Goal: Task Accomplishment & Management: Complete application form

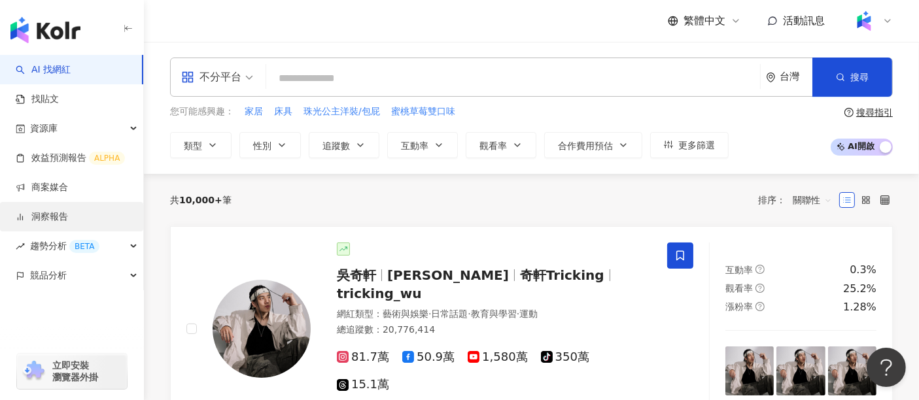
click at [68, 215] on link "洞察報告" at bounding box center [42, 217] width 52 height 13
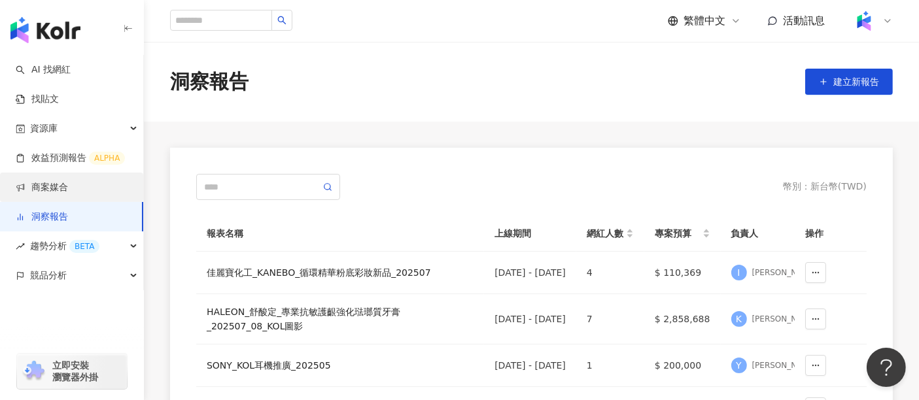
click at [68, 185] on link "商案媒合" at bounding box center [42, 187] width 52 height 13
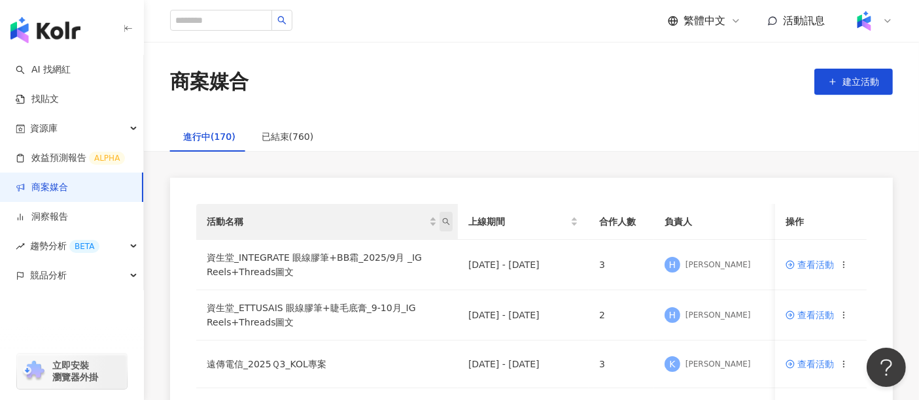
click at [443, 221] on icon "search" at bounding box center [446, 222] width 7 height 7
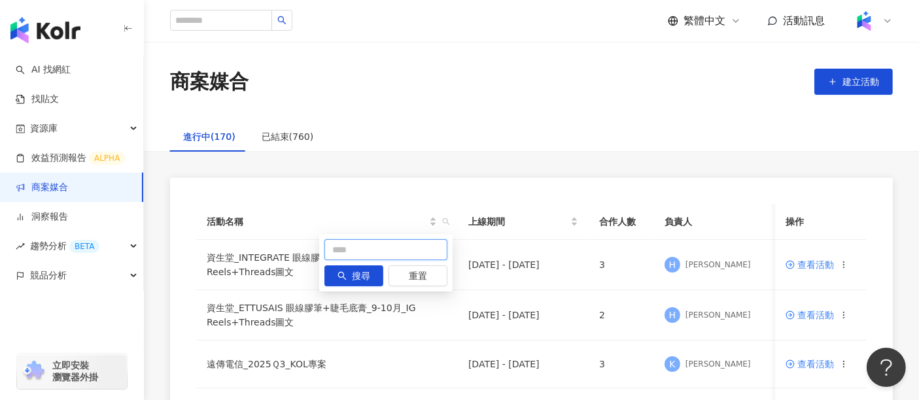
click at [402, 251] on input "text" at bounding box center [386, 250] width 123 height 21
type input "*"
type input "***"
click at [349, 281] on button "搜尋" at bounding box center [354, 276] width 59 height 21
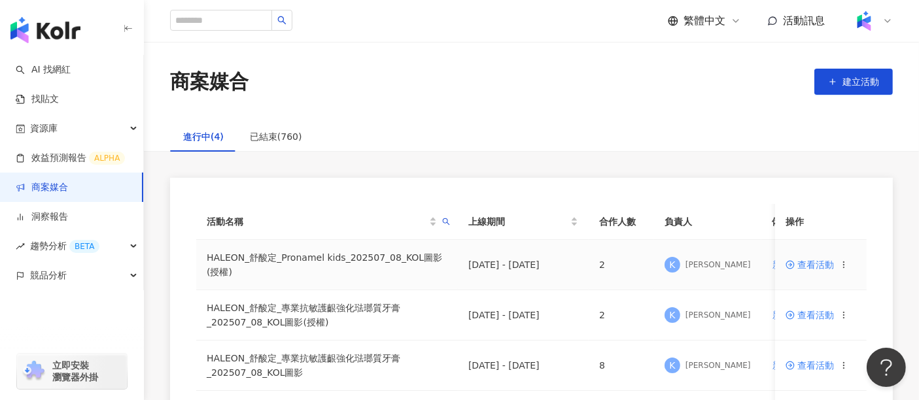
scroll to position [73, 0]
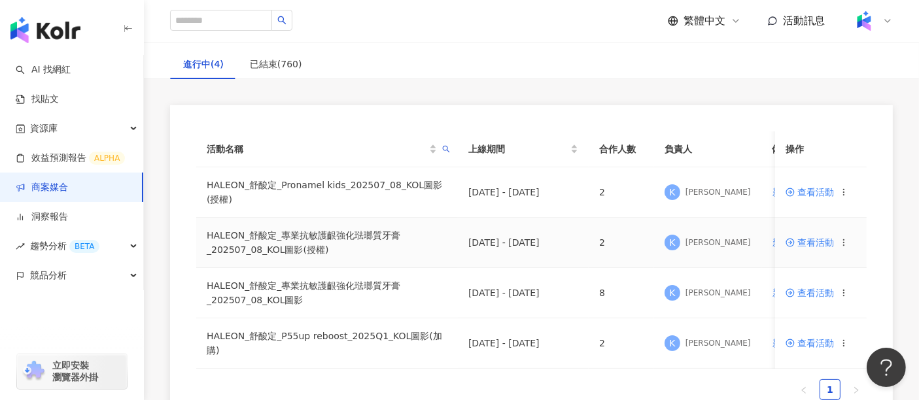
click at [795, 245] on span at bounding box center [792, 243] width 12 height 10
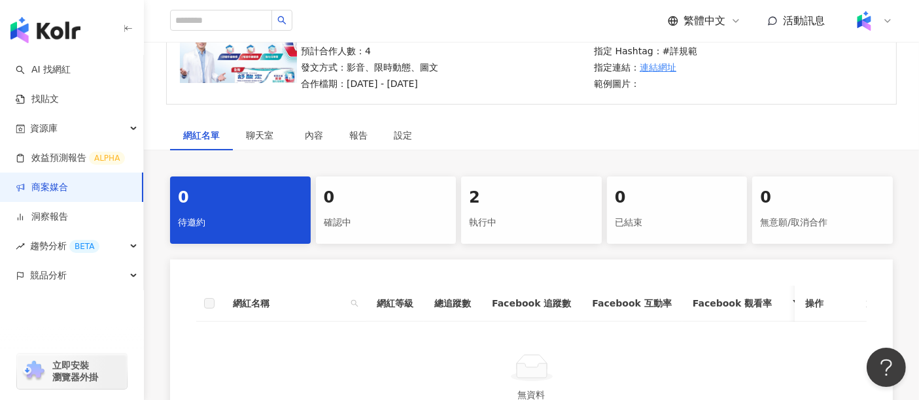
scroll to position [145, 0]
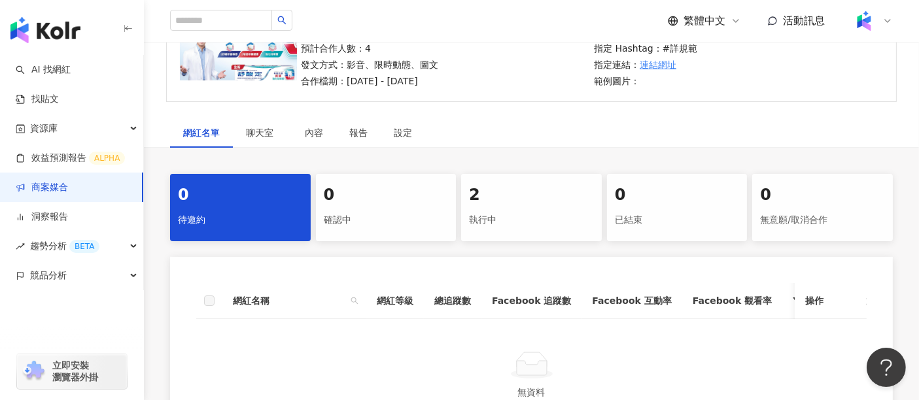
click at [542, 211] on div "執行中" at bounding box center [531, 220] width 125 height 22
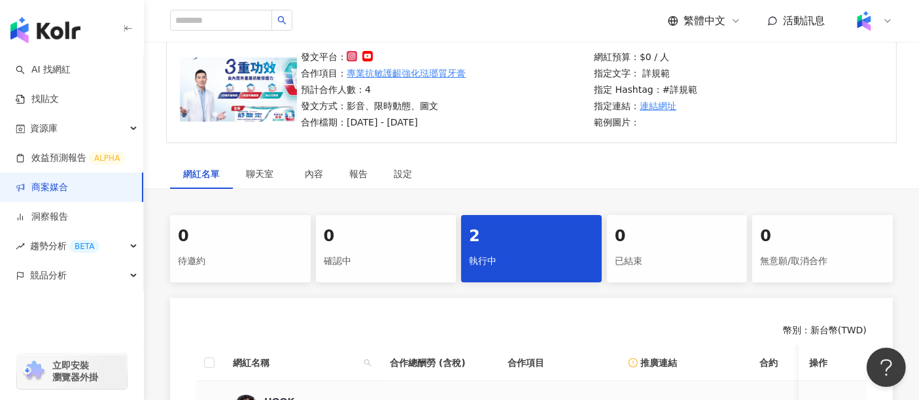
scroll to position [73, 0]
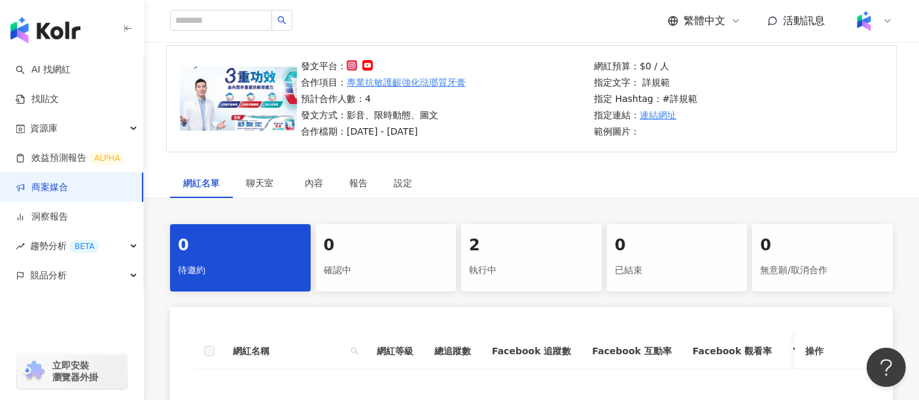
scroll to position [73, 0]
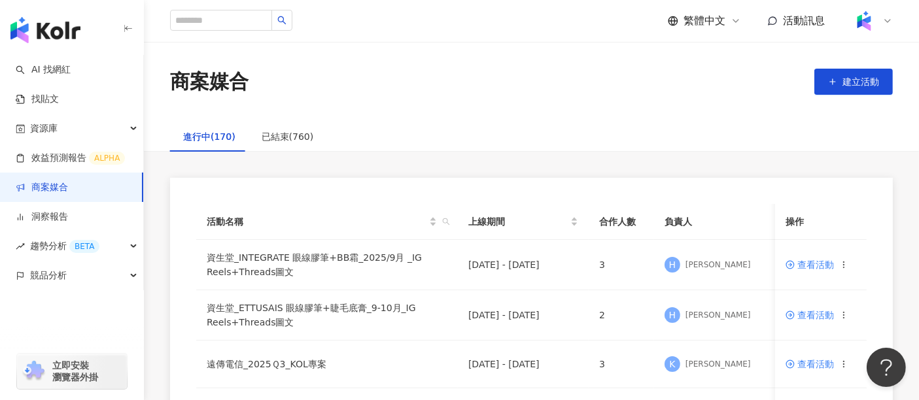
click at [753, 107] on div "商案媒合 建立活動" at bounding box center [531, 82] width 775 height 80
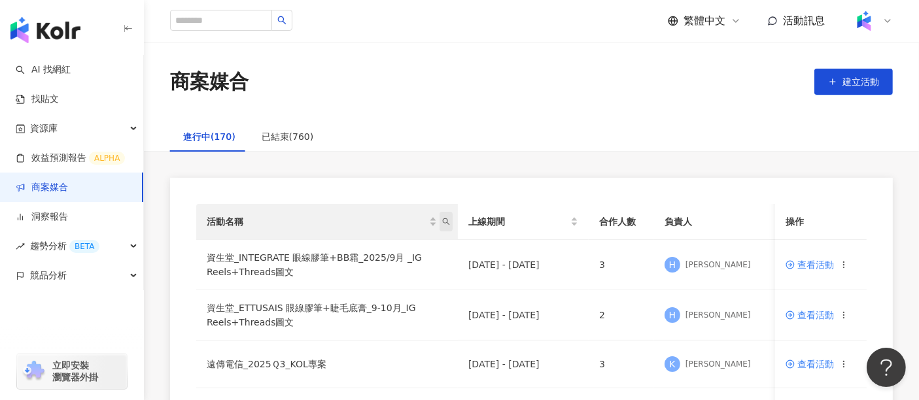
click at [450, 219] on span "活動名稱" at bounding box center [446, 222] width 13 height 20
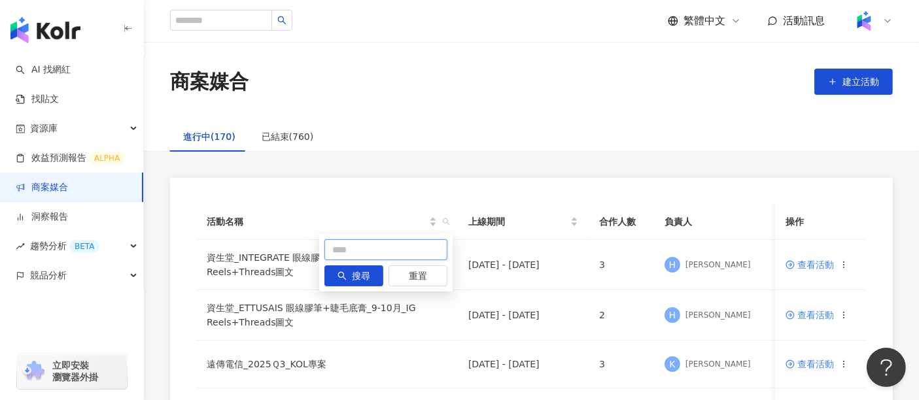
click at [402, 251] on input "text" at bounding box center [386, 250] width 123 height 21
type input "*"
type input "***"
click at [351, 280] on button "搜尋" at bounding box center [354, 276] width 59 height 21
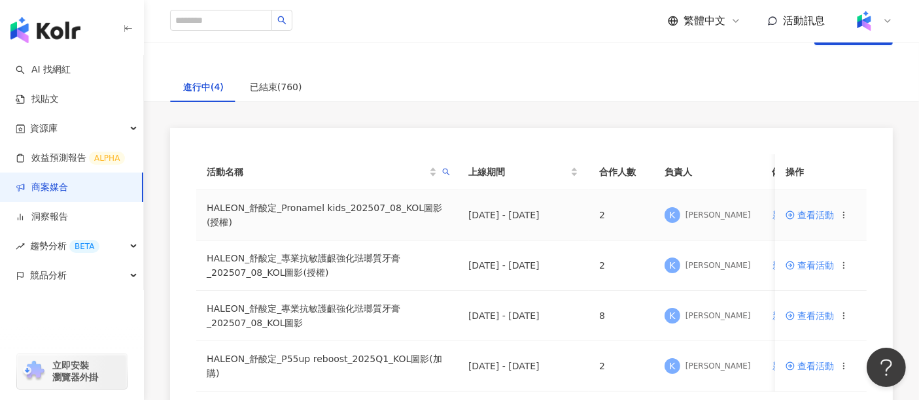
scroll to position [73, 0]
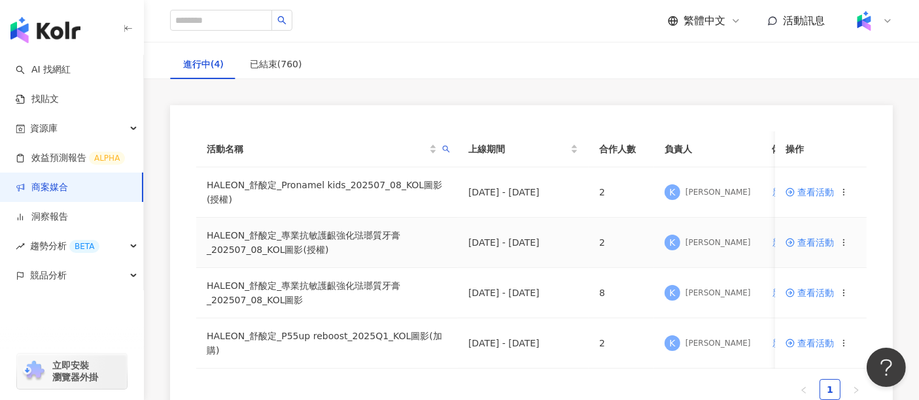
click at [842, 244] on icon at bounding box center [844, 242] width 9 height 9
click at [866, 266] on span "複製活動" at bounding box center [884, 265] width 37 height 14
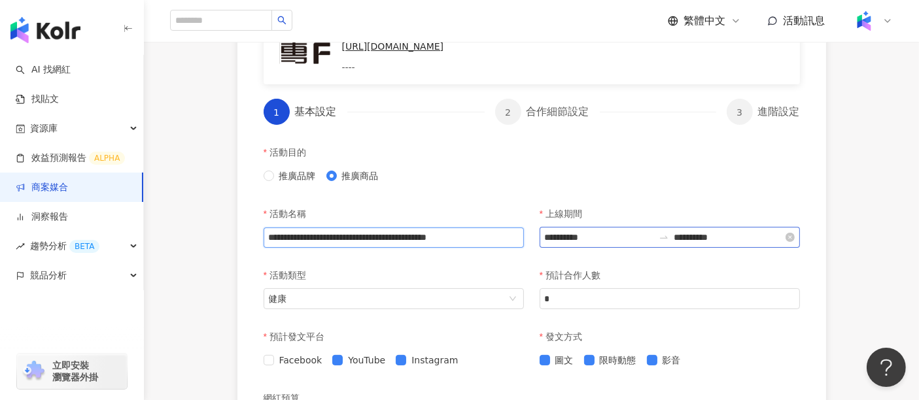
scroll to position [0, 79]
drag, startPoint x: 422, startPoint y: 262, endPoint x: 568, endPoint y: 260, distance: 145.9
click at [568, 260] on div "**********" at bounding box center [532, 232] width 552 height 62
click at [503, 248] on input "**********" at bounding box center [394, 238] width 260 height 20
drag, startPoint x: 497, startPoint y: 262, endPoint x: 563, endPoint y: 263, distance: 66.8
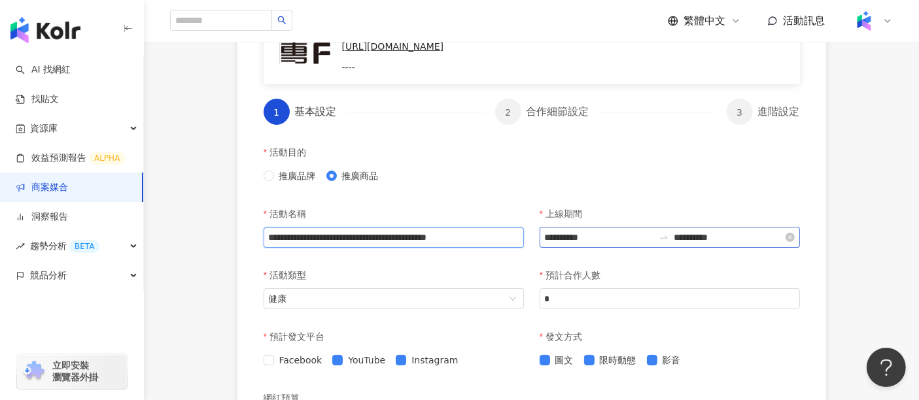
click at [563, 262] on div "**********" at bounding box center [532, 232] width 552 height 62
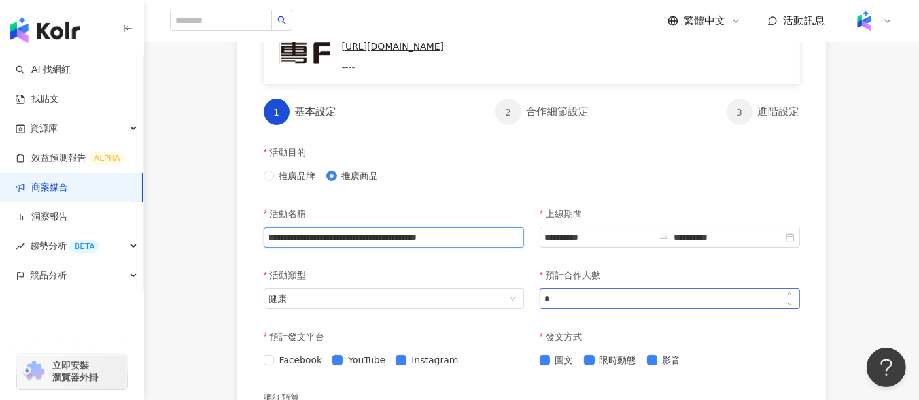
type input "**********"
click at [589, 309] on input "*" at bounding box center [670, 299] width 259 height 20
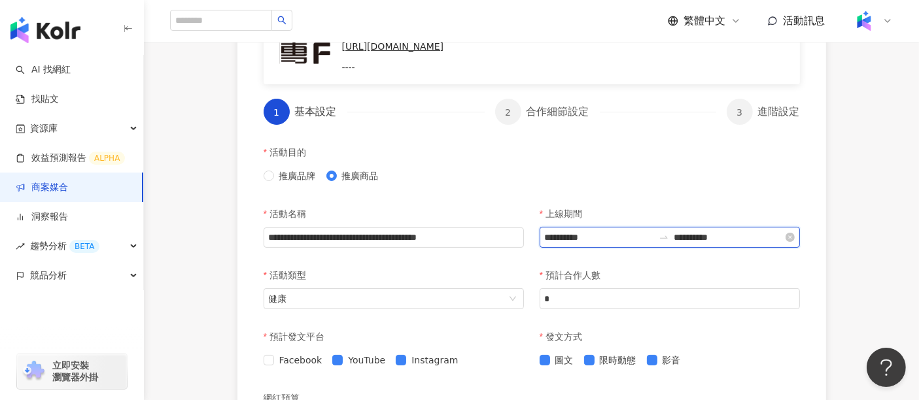
click at [702, 245] on input "**********" at bounding box center [729, 237] width 109 height 14
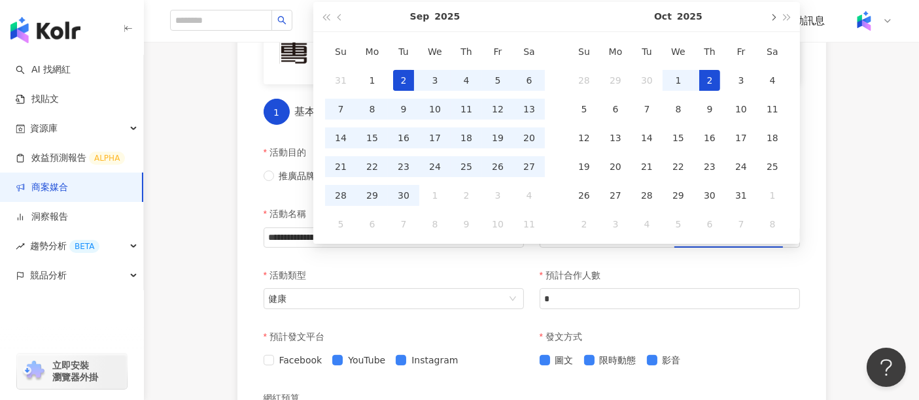
click at [770, 20] on button "button" at bounding box center [773, 16] width 14 height 29
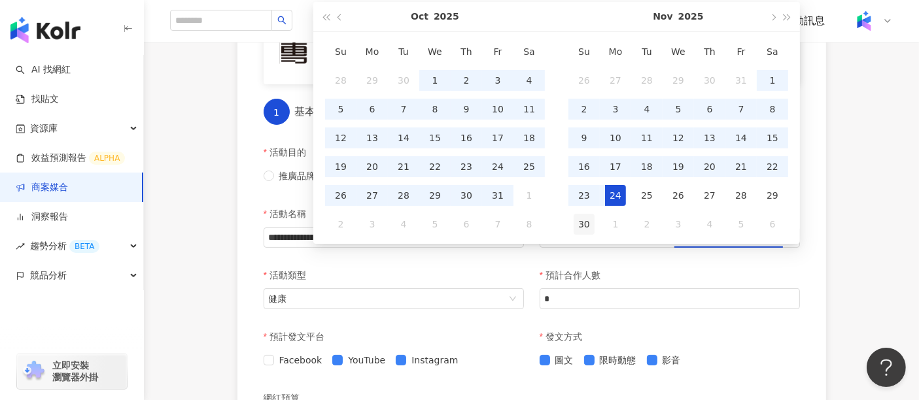
type input "**********"
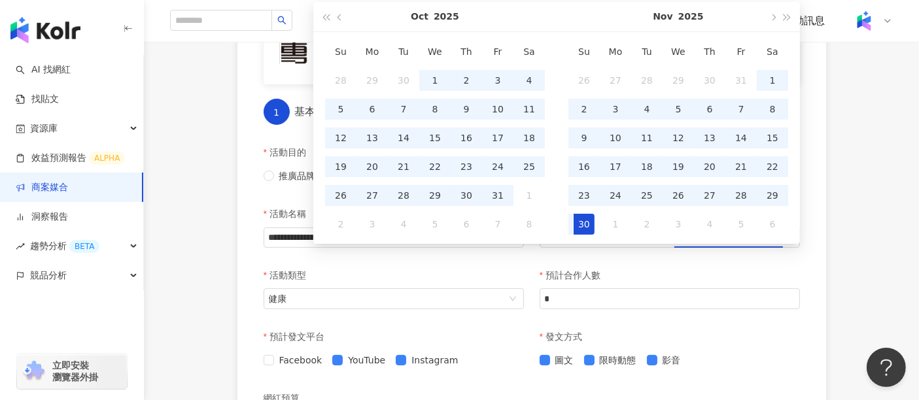
click at [590, 218] on div "30" at bounding box center [584, 224] width 21 height 21
type input "**********"
click at [860, 200] on div "**********" at bounding box center [531, 367] width 775 height 953
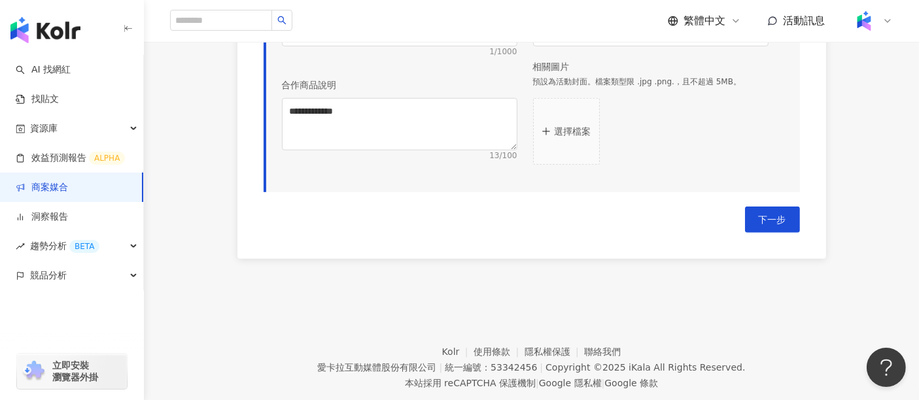
scroll to position [800, 0]
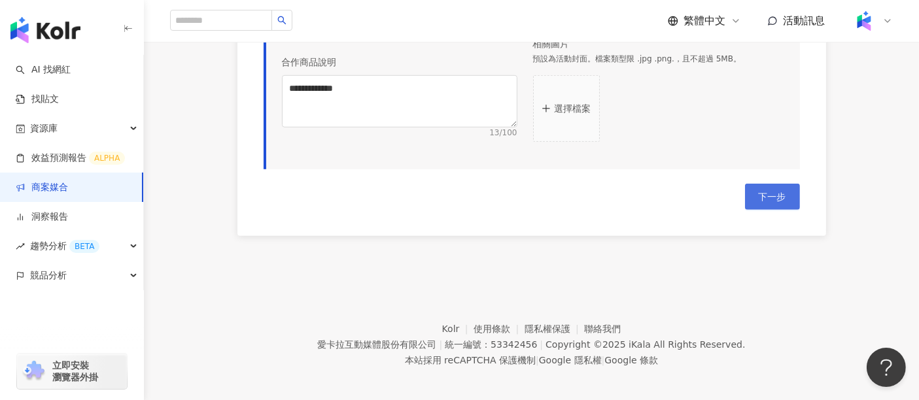
click at [789, 210] on button "下一步" at bounding box center [772, 197] width 55 height 26
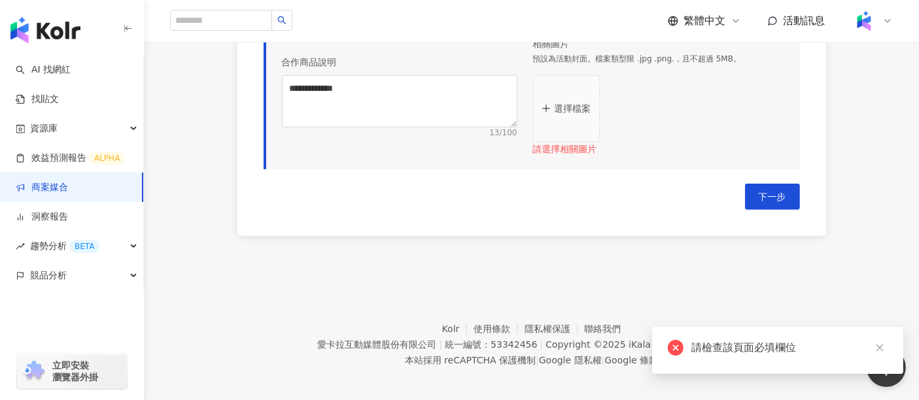
click at [582, 142] on button "選擇檔案" at bounding box center [566, 108] width 67 height 67
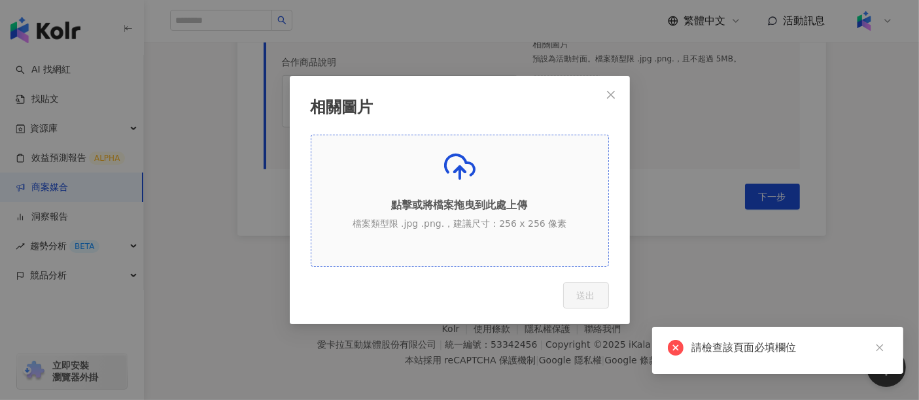
click at [529, 179] on div "點擊或將檔案拖曳到此處上傳 檔案類型限 .jpg .png.，建議尺寸：256 x 256 像素" at bounding box center [459, 195] width 297 height 89
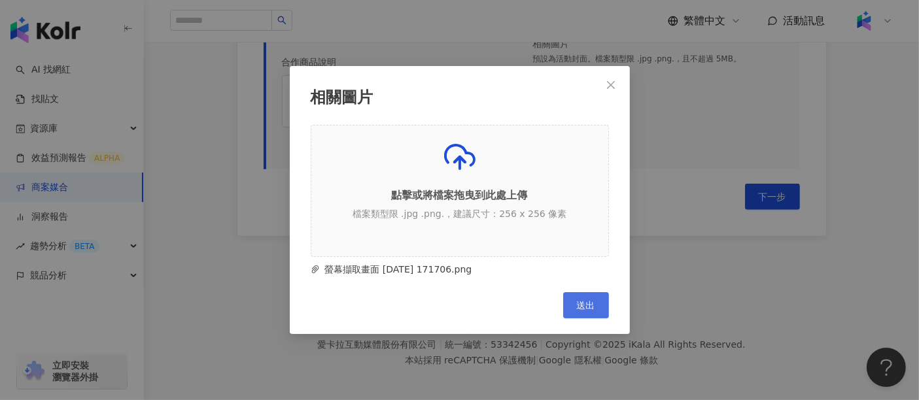
click at [577, 309] on span "送出" at bounding box center [586, 305] width 18 height 10
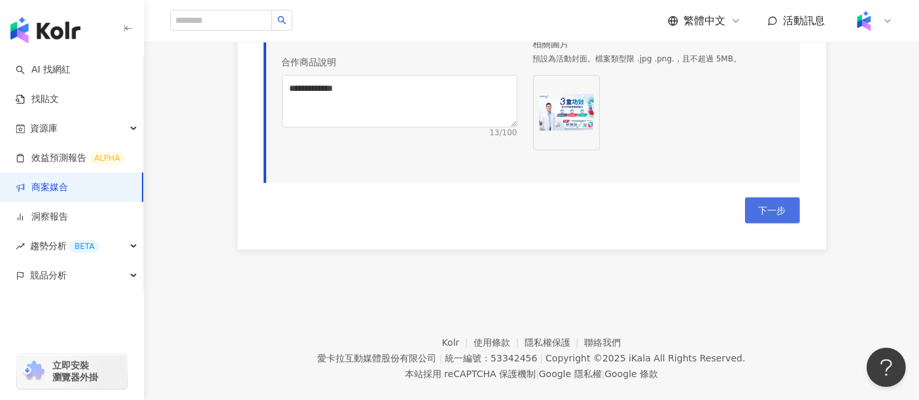
click at [769, 216] on span "下一步" at bounding box center [772, 210] width 27 height 10
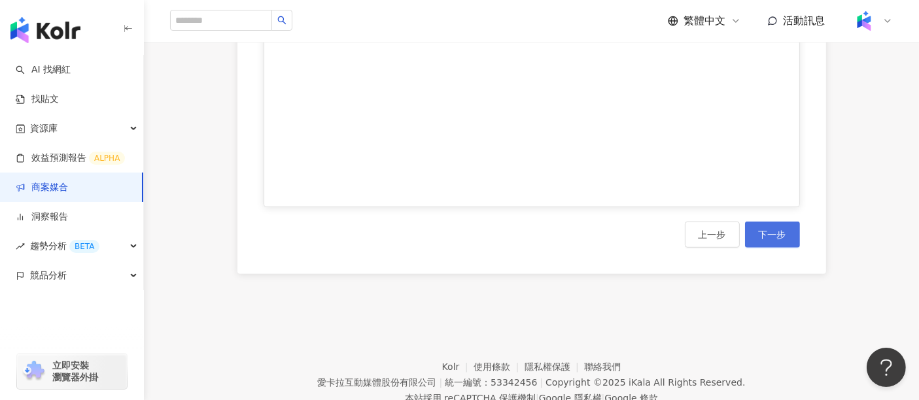
click at [790, 248] on button "下一步" at bounding box center [772, 235] width 55 height 26
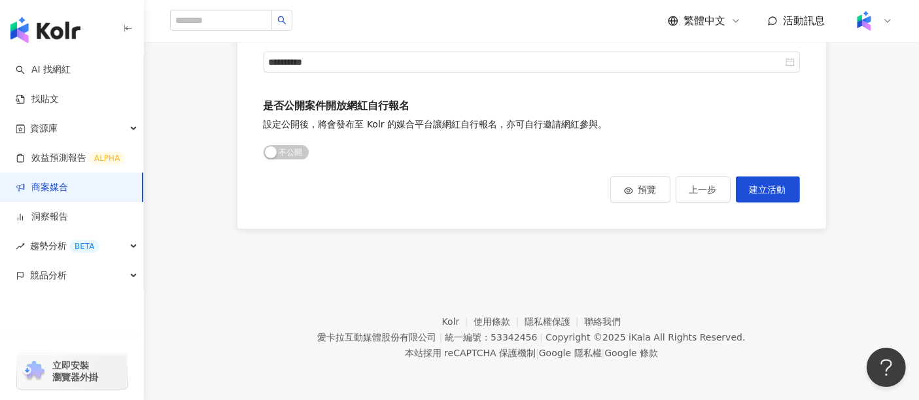
scroll to position [274, 0]
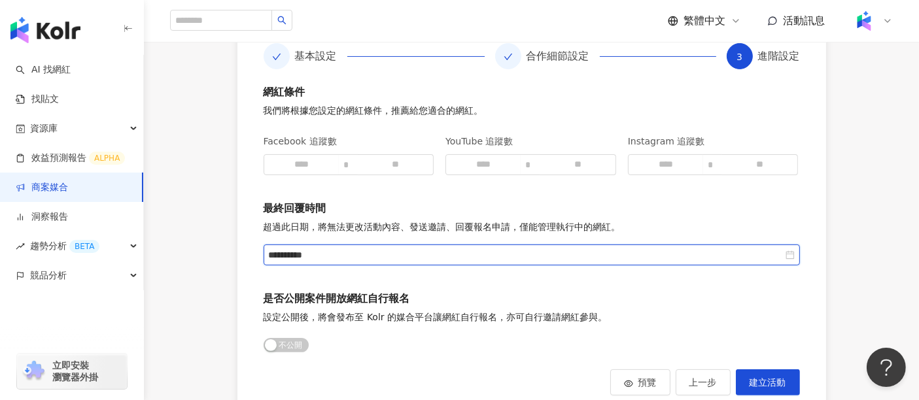
click at [416, 262] on input "**********" at bounding box center [526, 255] width 514 height 14
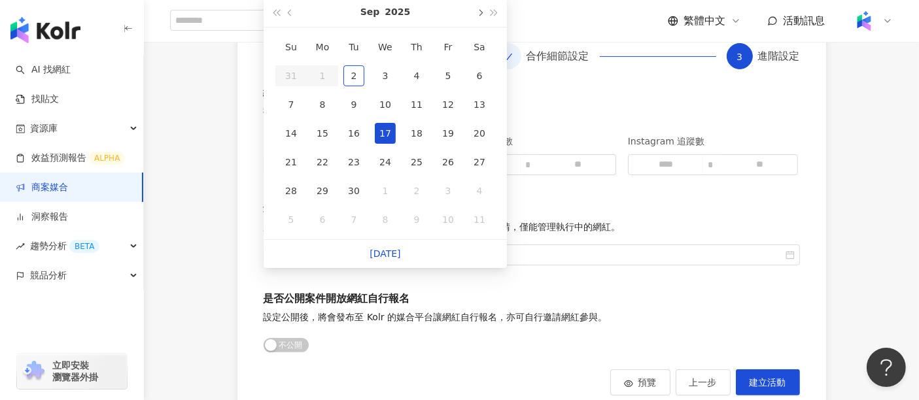
click at [480, 12] on span "button" at bounding box center [479, 13] width 7 height 7
type input "**********"
click at [291, 223] on div "30" at bounding box center [291, 219] width 21 height 21
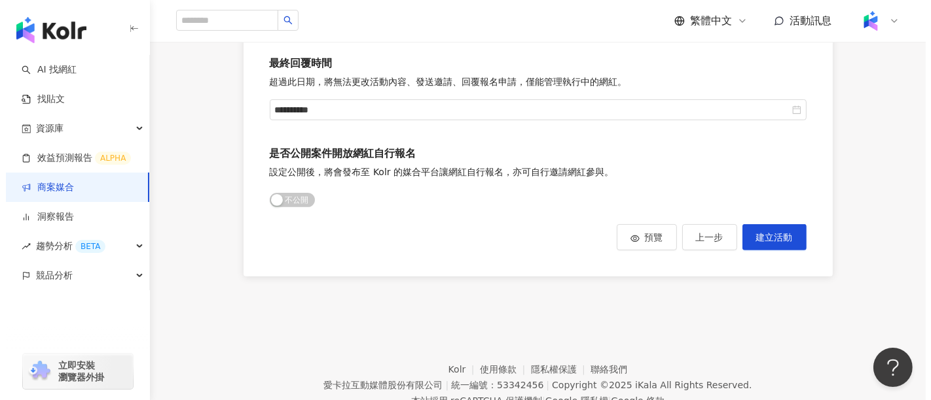
scroll to position [419, 0]
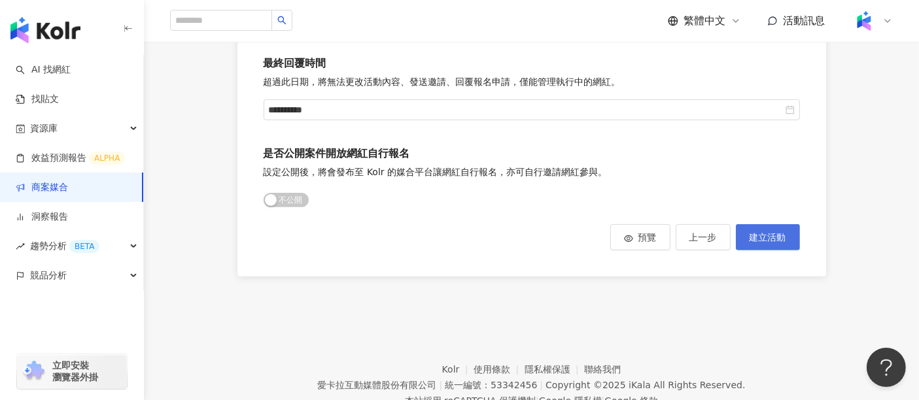
click at [772, 243] on span "建立活動" at bounding box center [768, 237] width 37 height 10
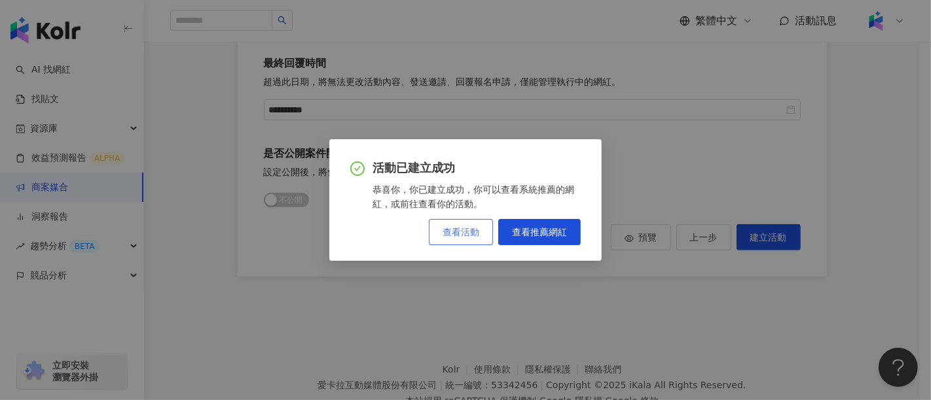
click at [452, 234] on span "查看活動" at bounding box center [460, 232] width 37 height 10
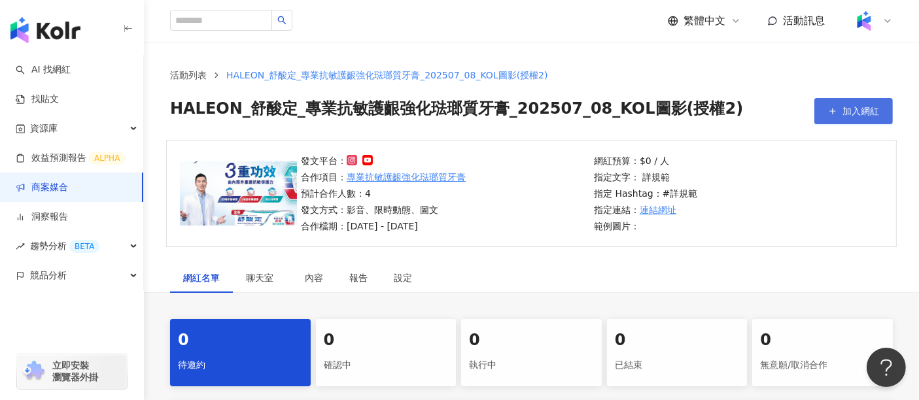
click at [841, 107] on button "加入網紅" at bounding box center [854, 111] width 79 height 26
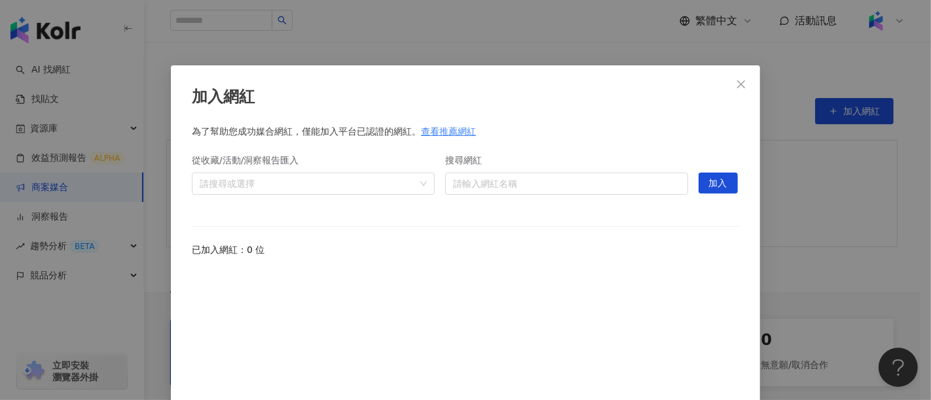
scroll to position [47, 0]
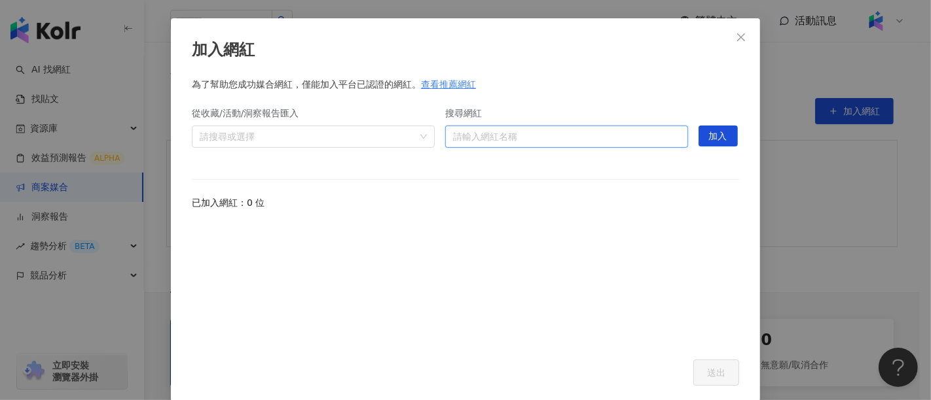
click at [513, 141] on input "搜尋網紅" at bounding box center [566, 136] width 227 height 21
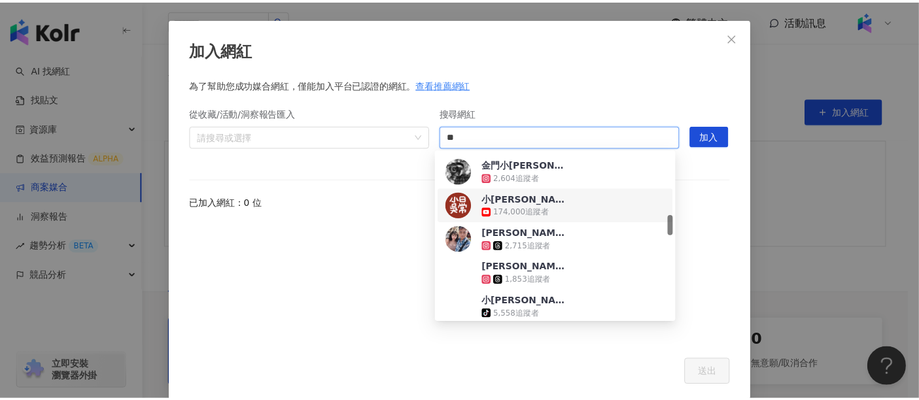
scroll to position [363, 0]
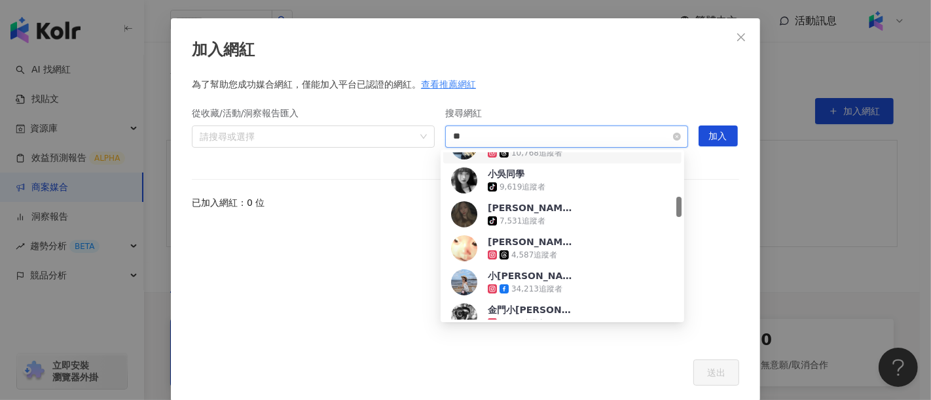
type input "*"
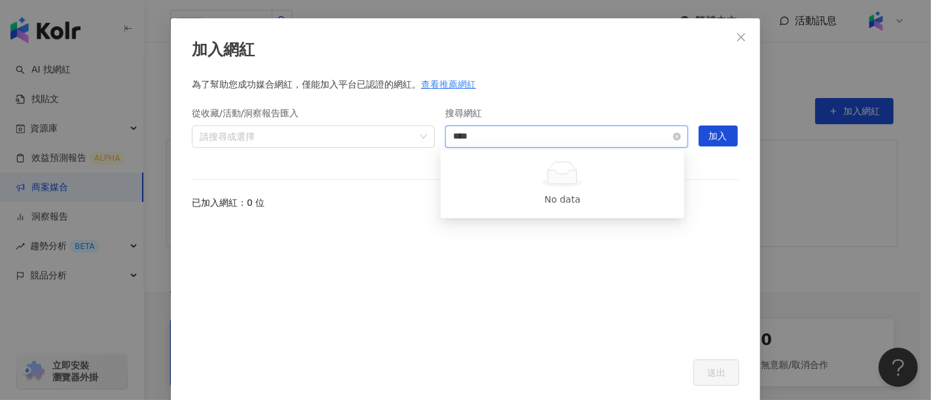
type input "****"
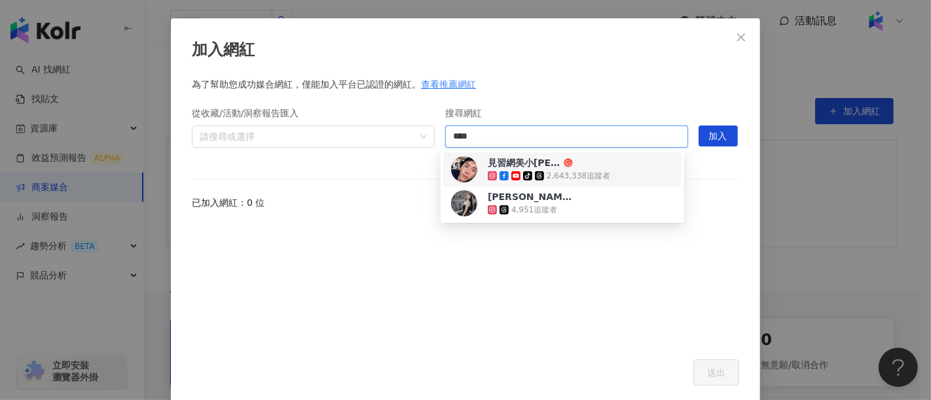
click at [538, 169] on div "見習網美小[PERSON_NAME]" at bounding box center [524, 162] width 73 height 13
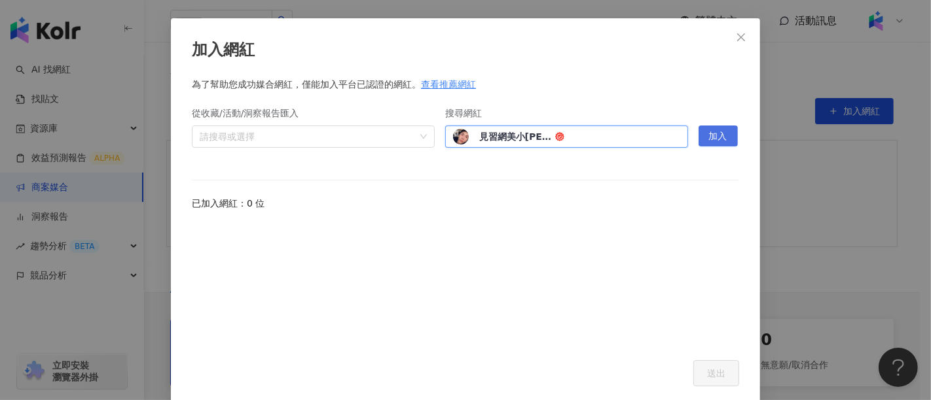
click at [715, 137] on span "加入" at bounding box center [718, 136] width 18 height 21
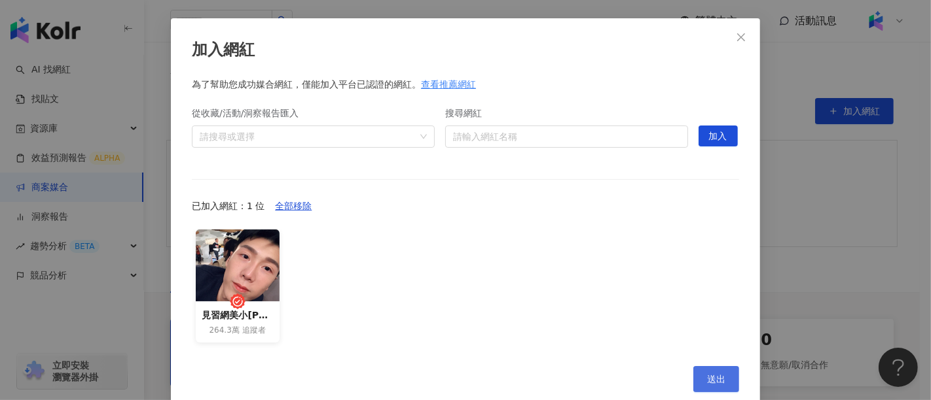
click at [723, 380] on button "送出" at bounding box center [716, 379] width 46 height 26
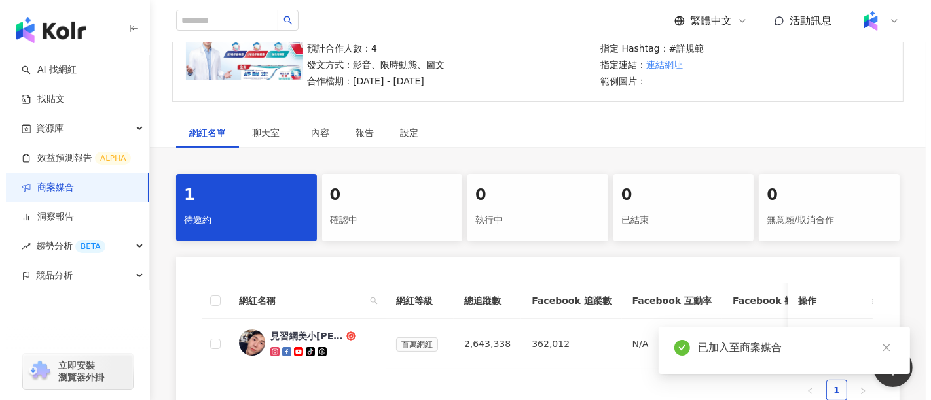
scroll to position [218, 0]
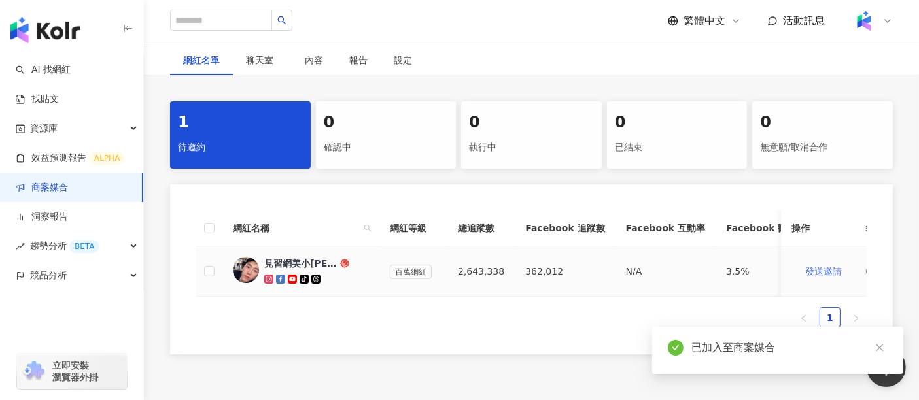
click at [817, 270] on span "發送邀請" at bounding box center [824, 271] width 37 height 10
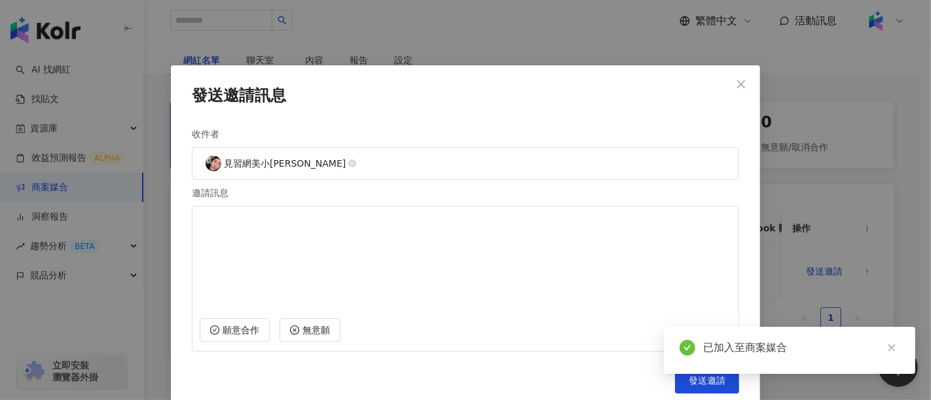
scroll to position [7, 0]
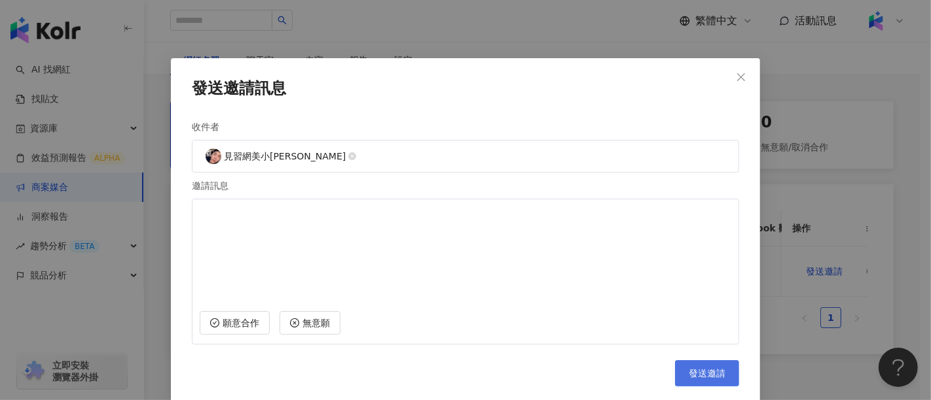
click at [690, 382] on button "發送邀請" at bounding box center [707, 374] width 64 height 26
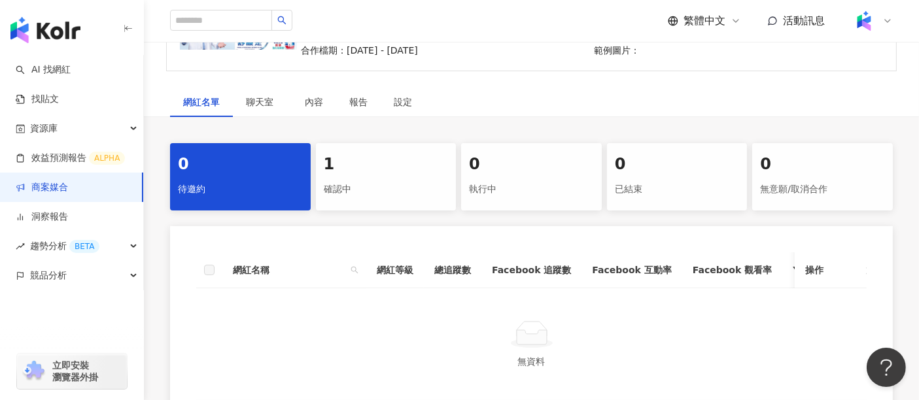
scroll to position [278, 0]
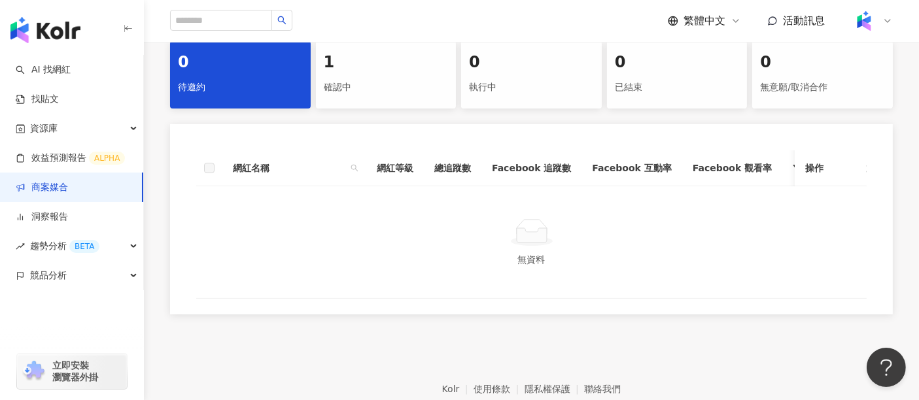
click at [312, 75] on div "0 待邀約 1 確認中 0 執行中 0 已結束 0 無意願/取消合作" at bounding box center [531, 74] width 723 height 67
click at [344, 71] on div "1" at bounding box center [386, 63] width 125 height 22
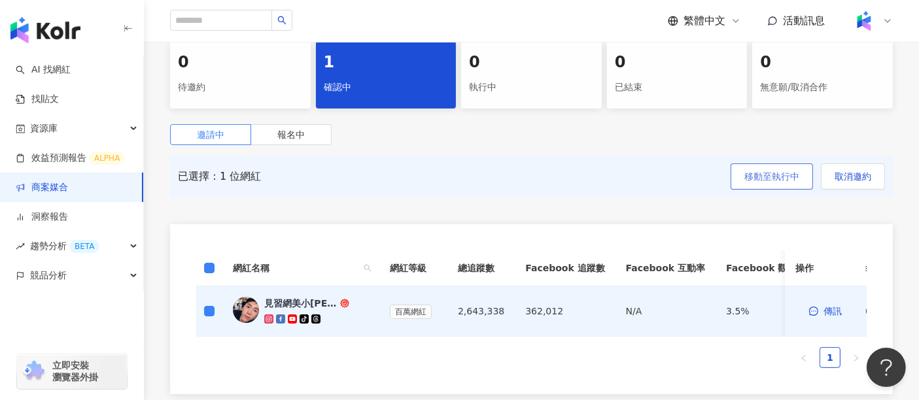
click at [778, 175] on span "移動至執行中" at bounding box center [772, 176] width 55 height 10
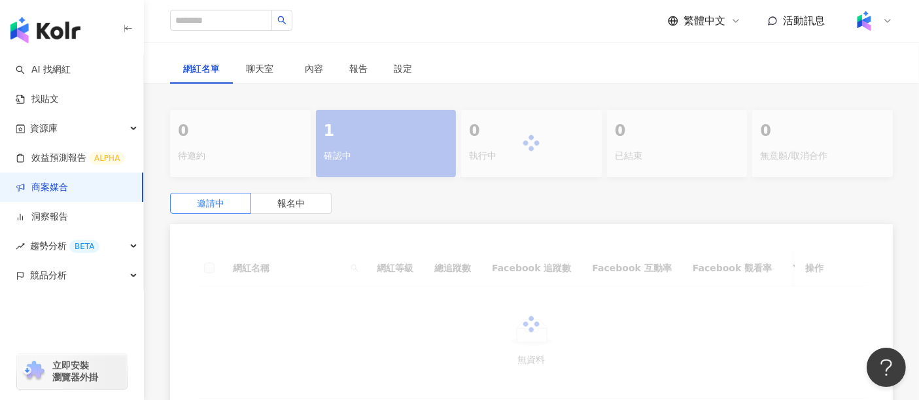
scroll to position [278, 0]
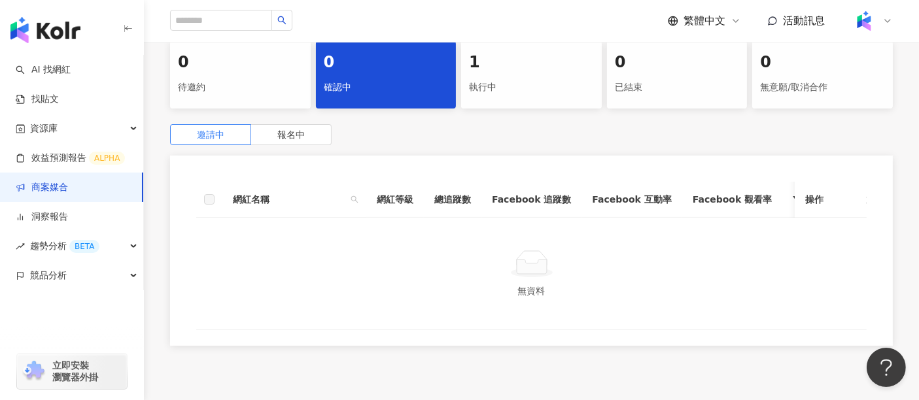
click at [558, 75] on div "1 執行中" at bounding box center [531, 74] width 141 height 67
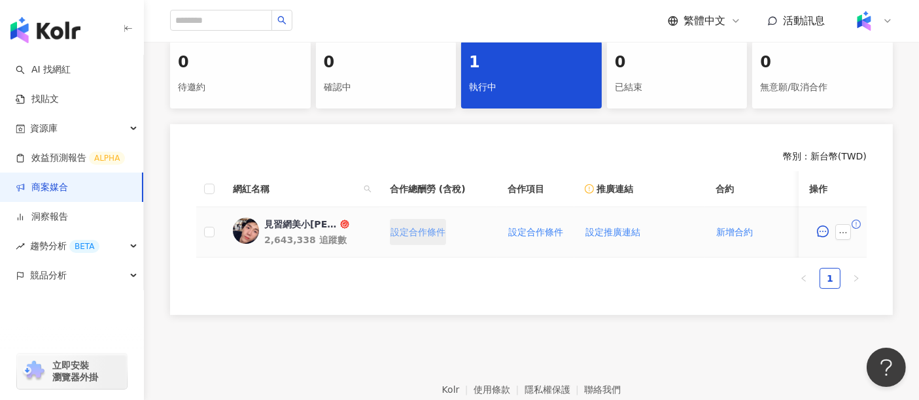
click at [420, 232] on span "設定合作條件" at bounding box center [418, 232] width 55 height 10
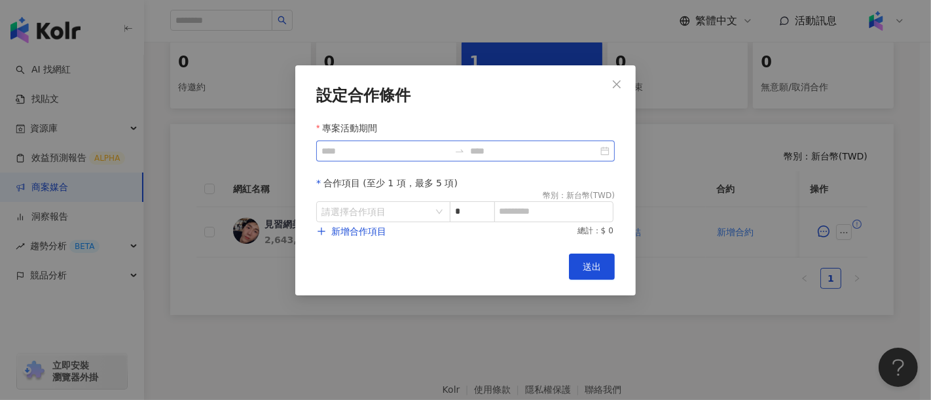
click at [404, 160] on div at bounding box center [465, 151] width 298 height 21
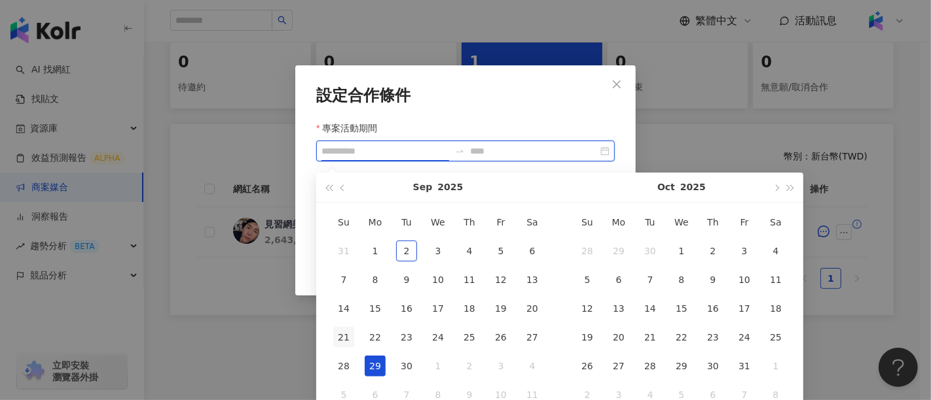
type input "**********"
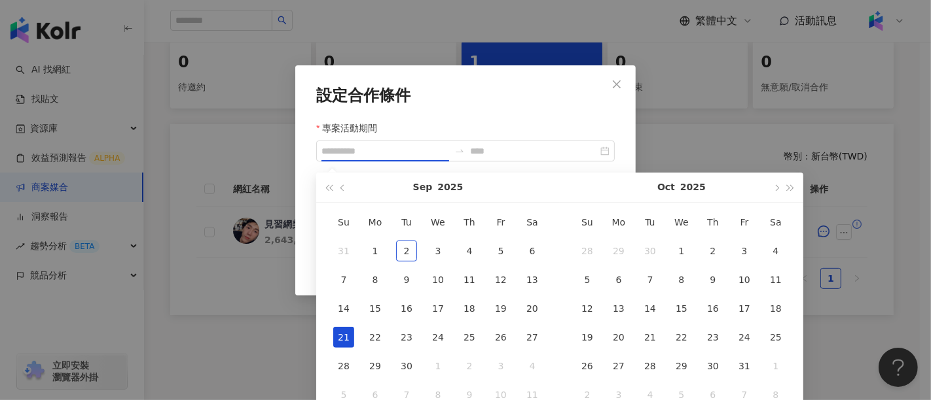
click at [349, 341] on div "21" at bounding box center [343, 337] width 21 height 21
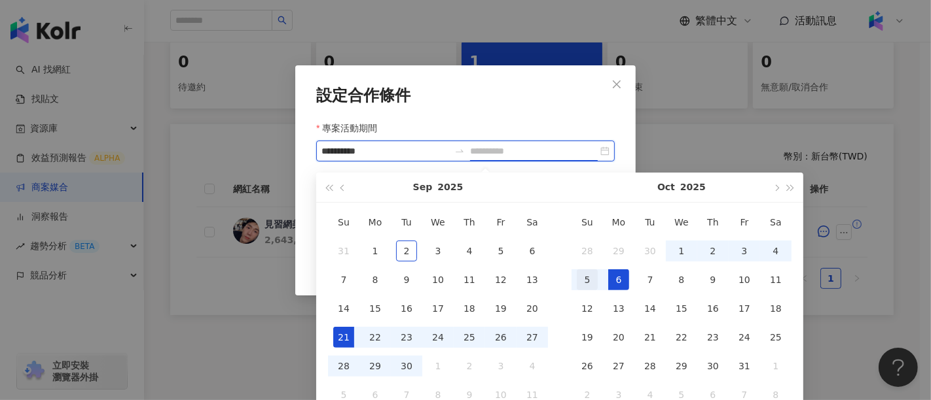
type input "**********"
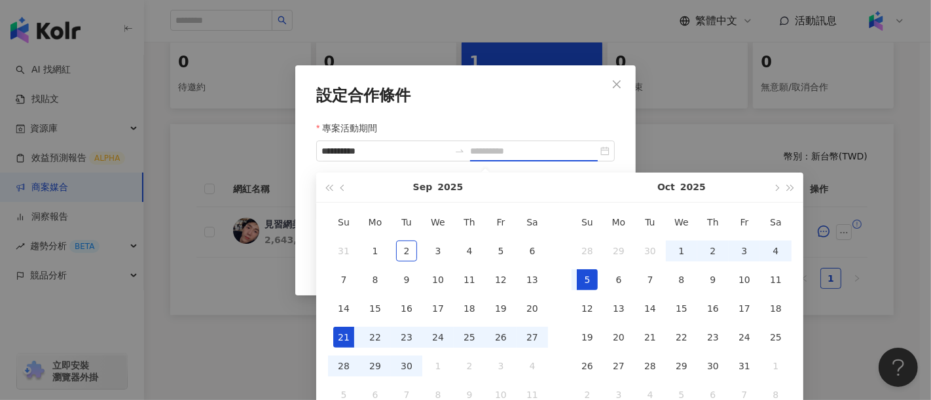
click at [594, 285] on div "5" at bounding box center [587, 280] width 21 height 21
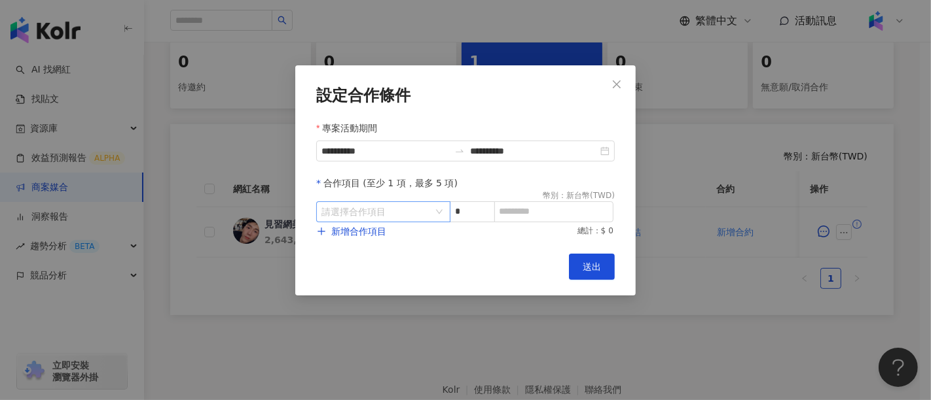
click at [395, 208] on input "search" at bounding box center [376, 212] width 110 height 20
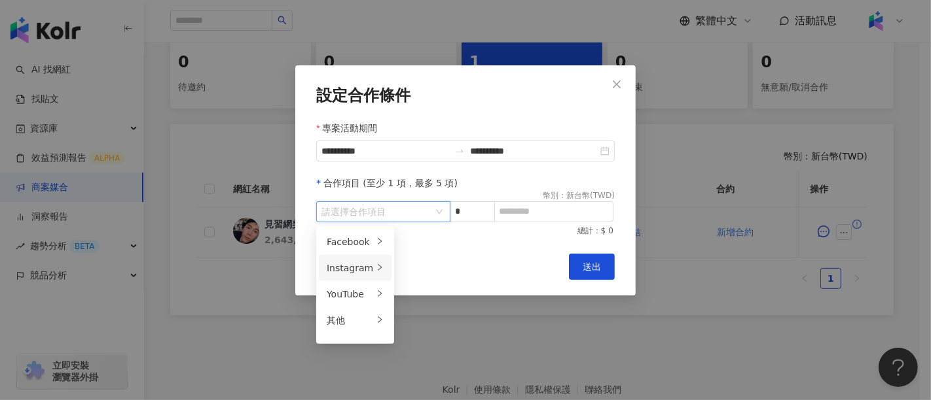
click at [378, 270] on icon "right" at bounding box center [380, 267] width 4 height 7
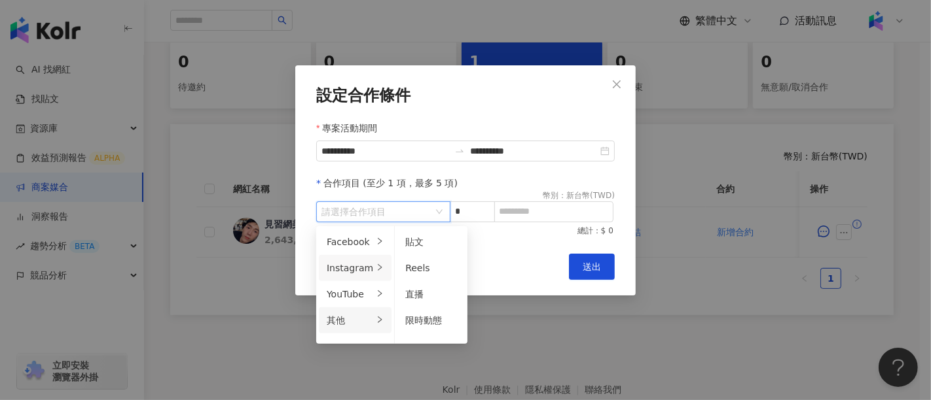
click at [365, 319] on div "其他" at bounding box center [350, 320] width 46 height 14
click at [406, 241] on div "廣告授權" at bounding box center [425, 242] width 41 height 14
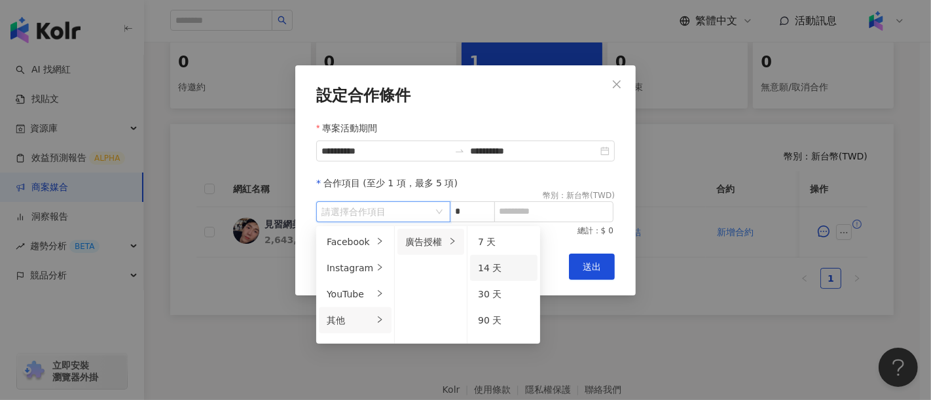
click at [488, 268] on span "14 天" at bounding box center [490, 268] width 24 height 10
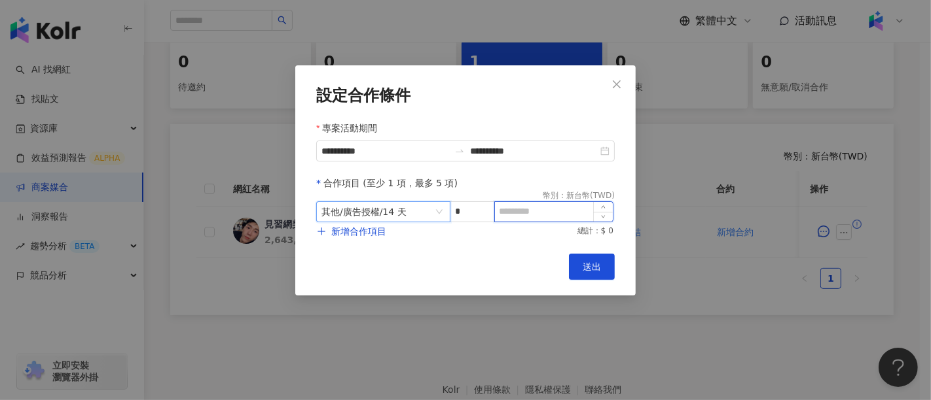
click at [540, 211] on input at bounding box center [554, 212] width 118 height 20
type input "*"
type input "*****"
click at [586, 263] on span "送出" at bounding box center [591, 267] width 18 height 10
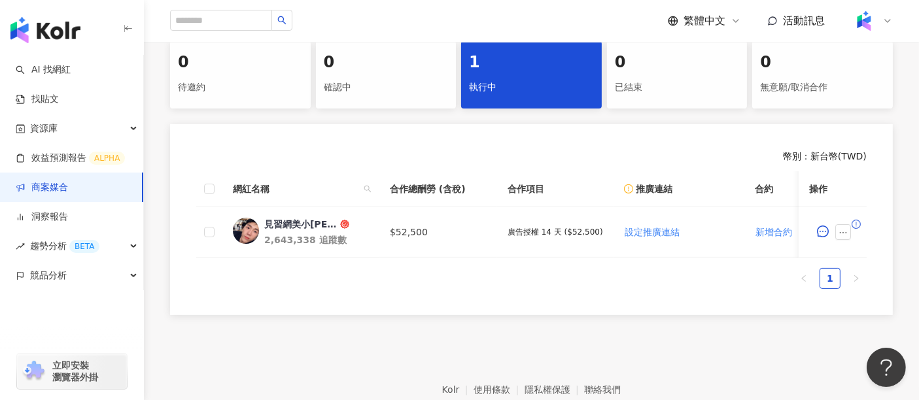
click at [812, 354] on footer "Kolr 使用條款 隱私權保護 聯絡我們 愛卡拉互動媒體股份有限公司 | 統一編號：53342456 | Copyright © 2025 iKala All…" at bounding box center [531, 395] width 775 height 145
click at [909, 168] on div "0 待邀約 0 確認中 1 執行中 0 已結束 0 無意願/取消合作 幣別 ： 新台幣 ( TWD ) 網紅名稱 合作總酬勞 (含稅) 合作項目 推廣連結 合…" at bounding box center [531, 178] width 775 height 274
click at [672, 360] on footer "Kolr 使用條款 隱私權保護 聯絡我們 愛卡拉互動媒體股份有限公司 | 統一編號：53342456 | Copyright © 2025 iKala All…" at bounding box center [531, 395] width 775 height 145
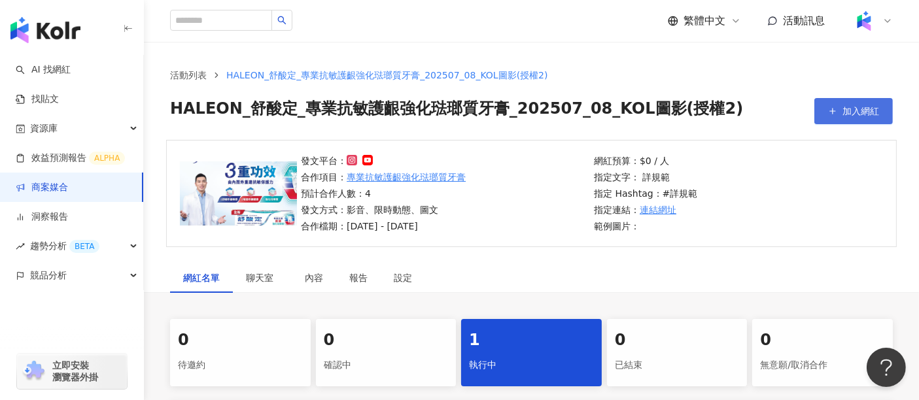
click at [854, 110] on span "加入網紅" at bounding box center [861, 111] width 37 height 10
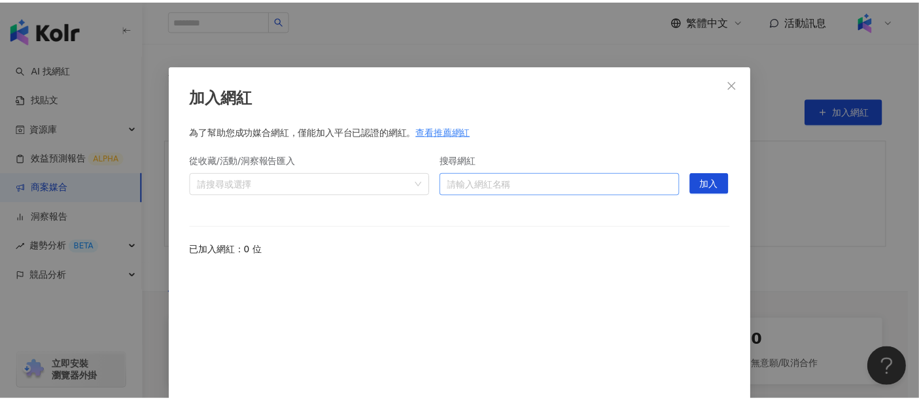
scroll to position [47, 0]
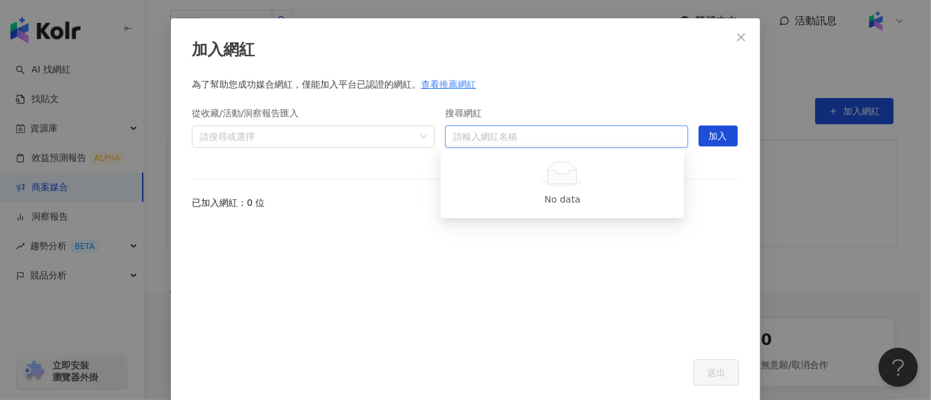
click at [598, 141] on input "搜尋網紅" at bounding box center [566, 136] width 227 height 21
type input "*"
type input "***"
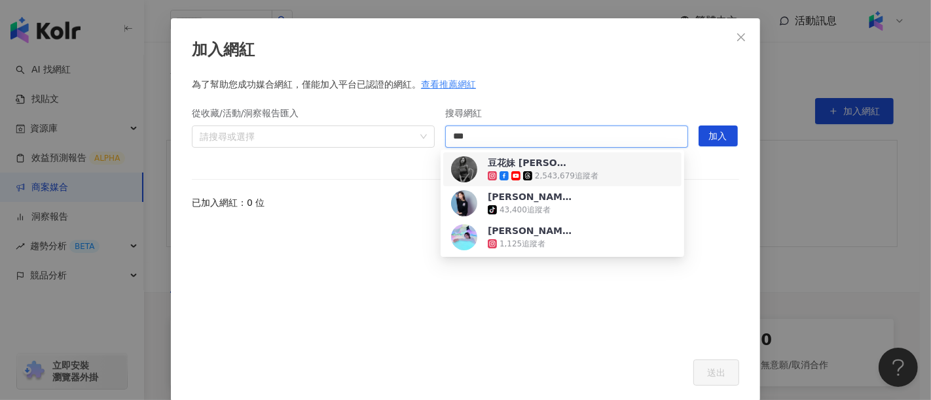
click at [582, 167] on div "豆花妹 [PERSON_NAME] 2,543,679 追蹤者" at bounding box center [543, 169] width 111 height 26
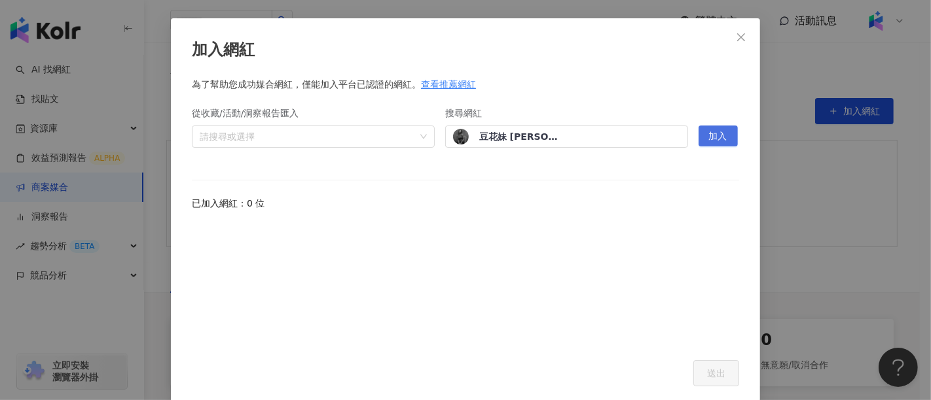
click at [722, 132] on span "加入" at bounding box center [718, 136] width 18 height 21
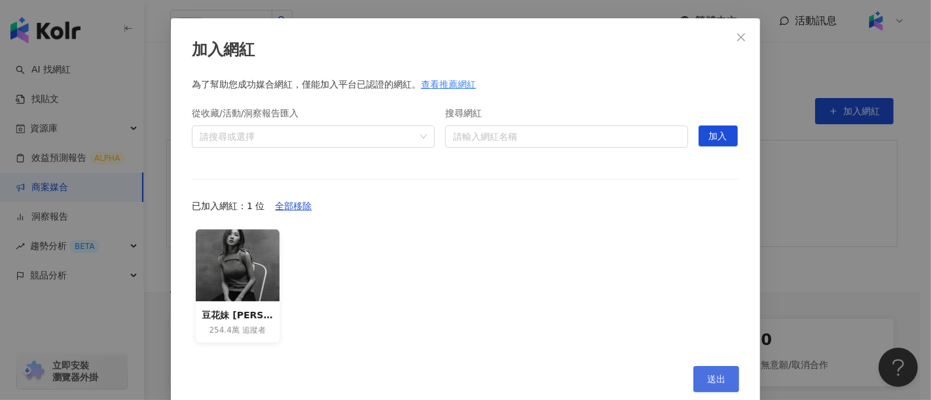
click at [717, 385] on button "送出" at bounding box center [716, 379] width 46 height 26
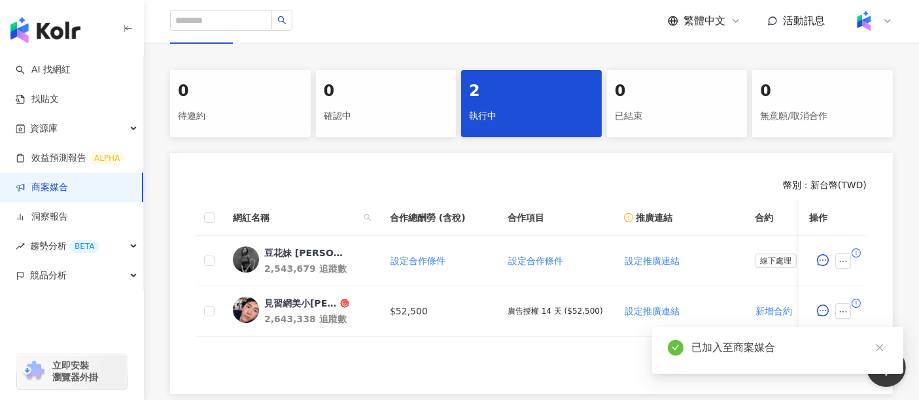
scroll to position [291, 0]
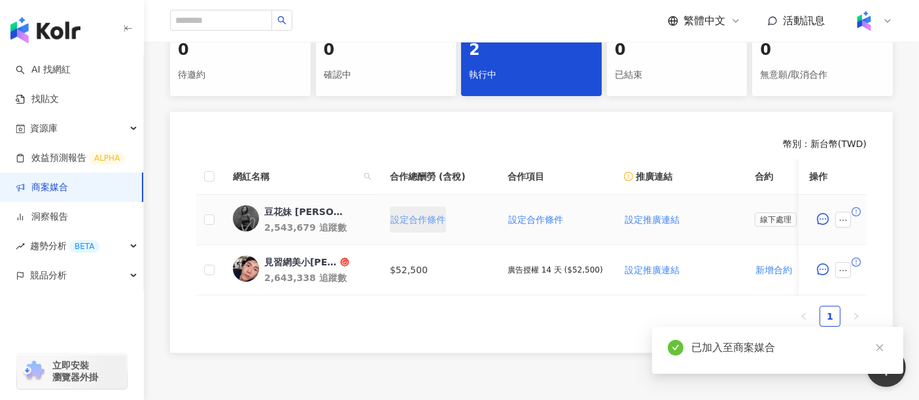
click at [433, 217] on span "設定合作條件" at bounding box center [418, 220] width 55 height 10
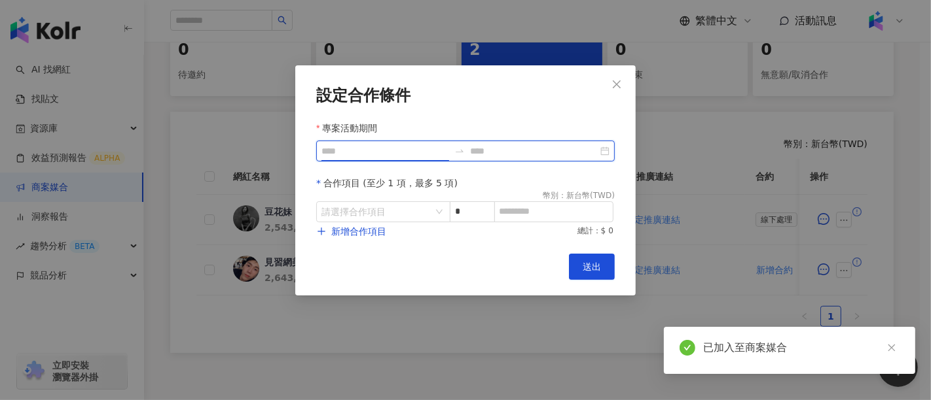
click at [377, 152] on input "專案活動期間" at bounding box center [385, 151] width 128 height 14
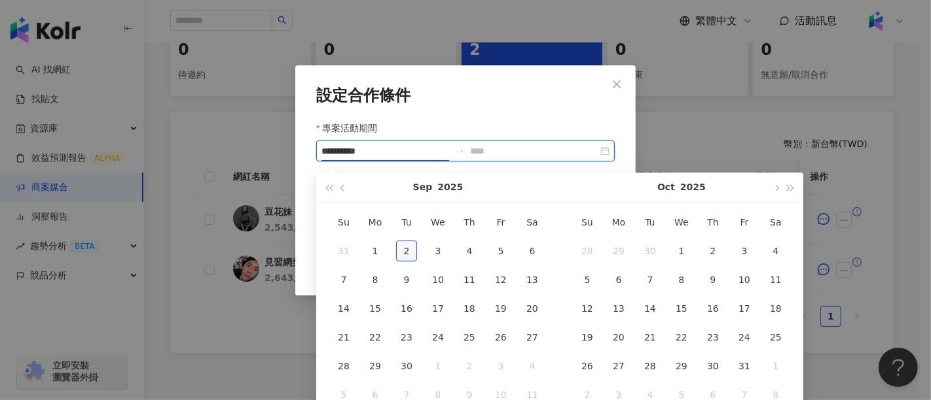
type input "**********"
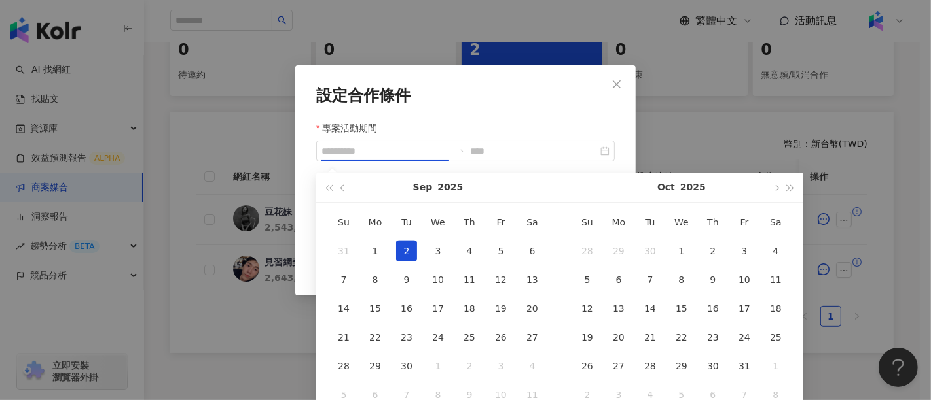
click at [408, 250] on div "2" at bounding box center [406, 251] width 21 height 21
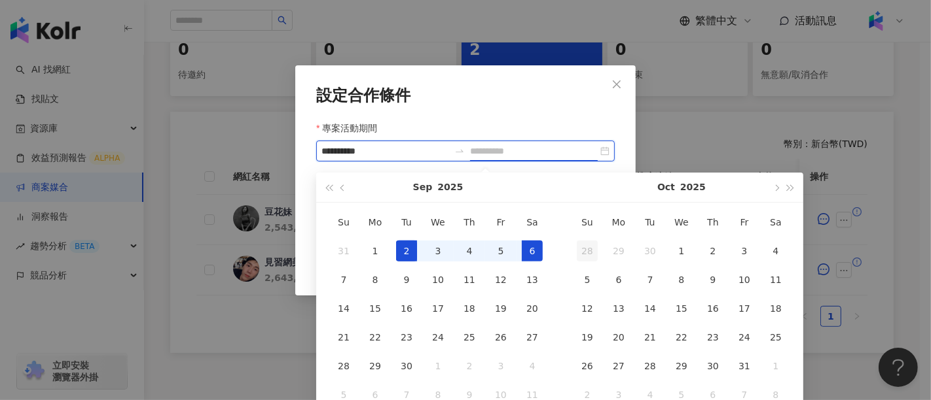
type input "**********"
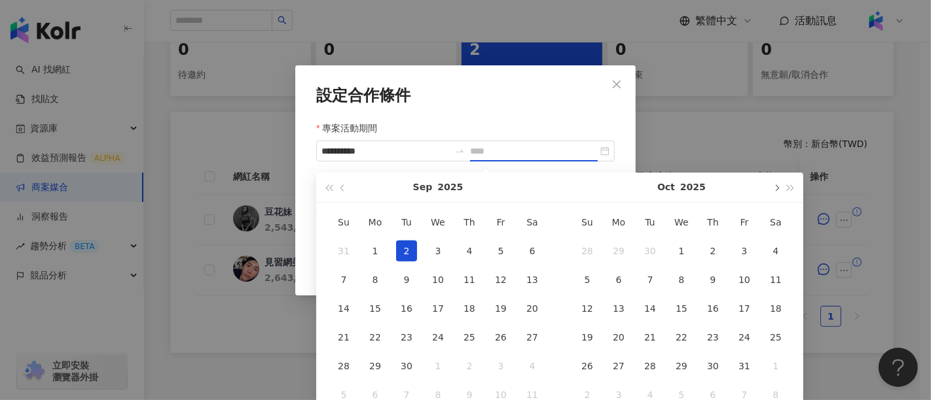
click at [780, 188] on button "button" at bounding box center [775, 187] width 14 height 29
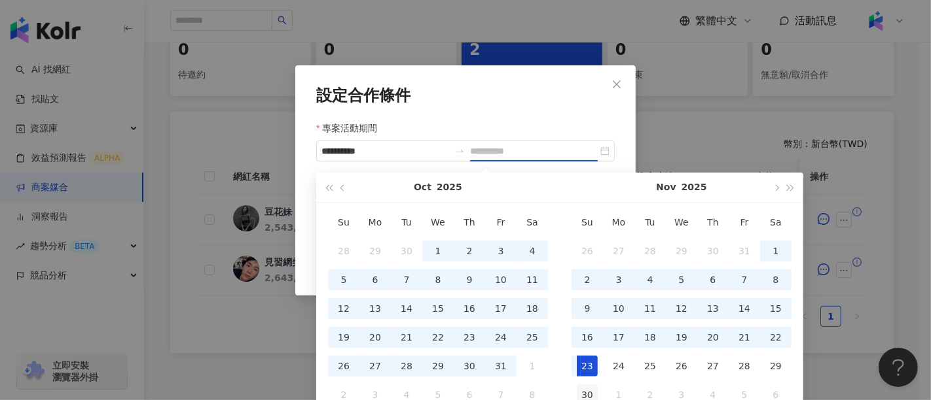
type input "**********"
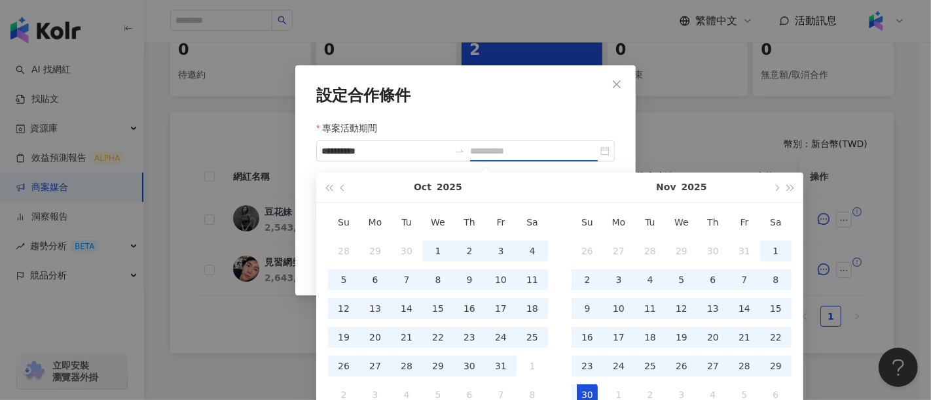
click at [577, 390] on div "30" at bounding box center [587, 395] width 21 height 21
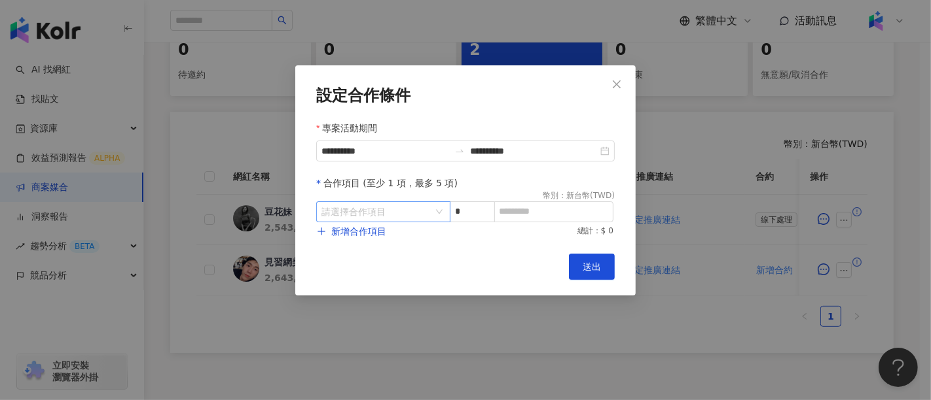
click at [385, 214] on input "search" at bounding box center [376, 212] width 110 height 20
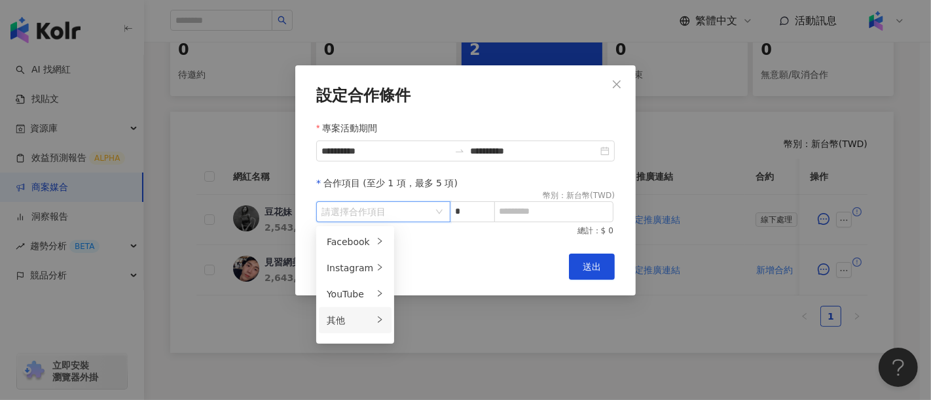
click at [349, 313] on div "其他" at bounding box center [350, 320] width 46 height 14
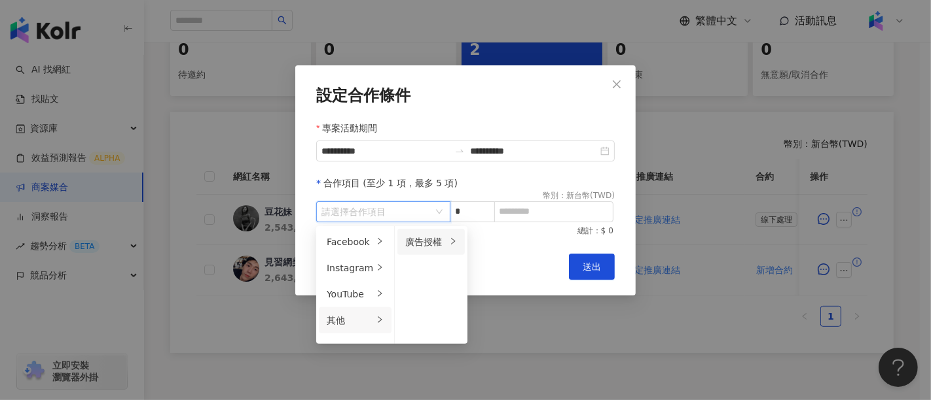
click at [452, 240] on icon "right" at bounding box center [453, 242] width 8 height 8
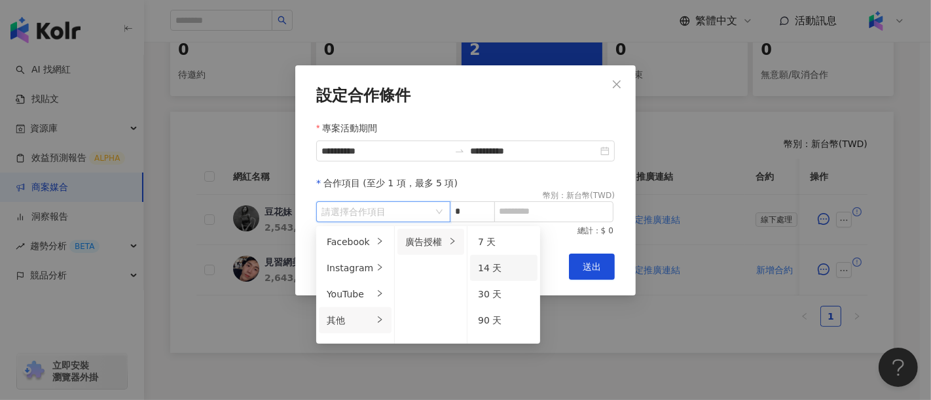
click at [497, 272] on div "14 天" at bounding box center [504, 268] width 52 height 14
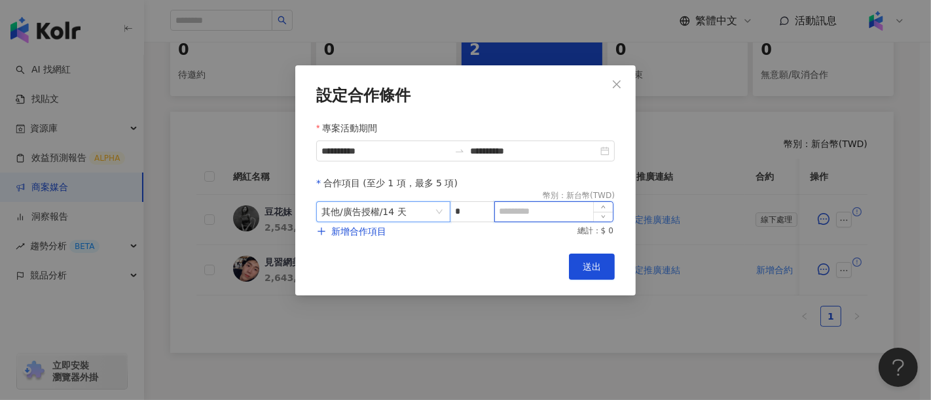
click at [550, 214] on input at bounding box center [554, 212] width 118 height 20
type input "*"
type input "******"
click at [602, 268] on button "送出" at bounding box center [592, 267] width 46 height 26
